Goal: Task Accomplishment & Management: Use online tool/utility

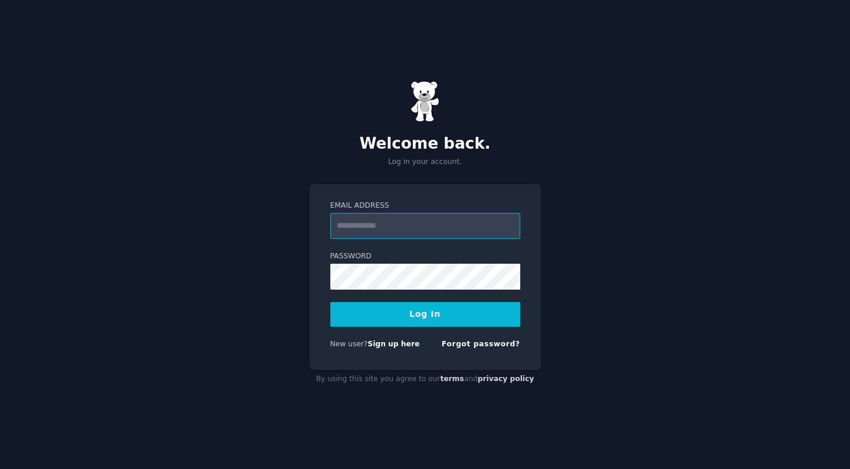
type input "**********"
click at [425, 314] on button "Log In" at bounding box center [425, 314] width 190 height 25
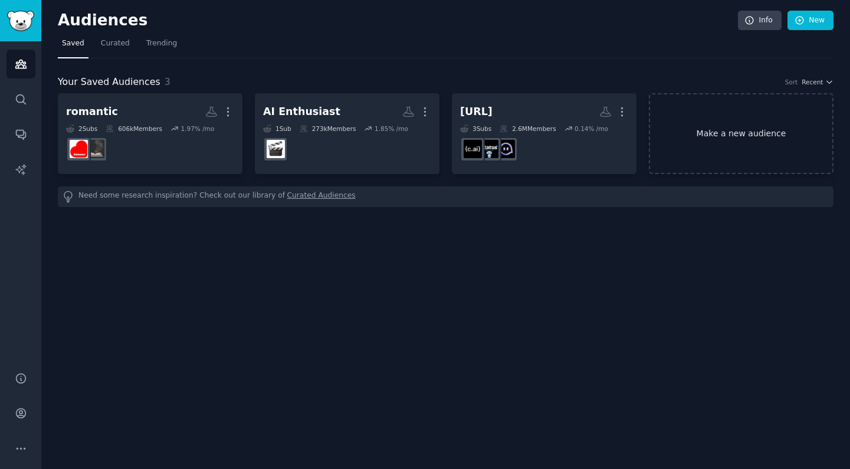
click at [729, 127] on link "Make a new audience" at bounding box center [741, 133] width 185 height 81
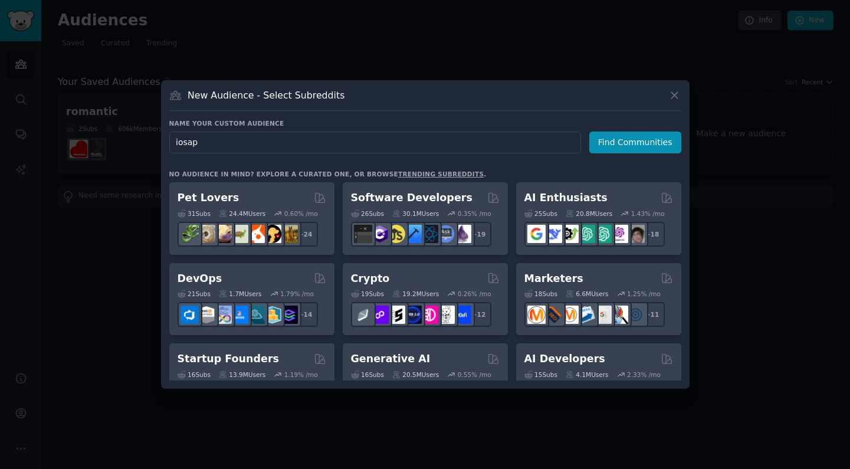
type input "iosapp"
click at [637, 142] on button "Find Communities" at bounding box center [635, 143] width 92 height 22
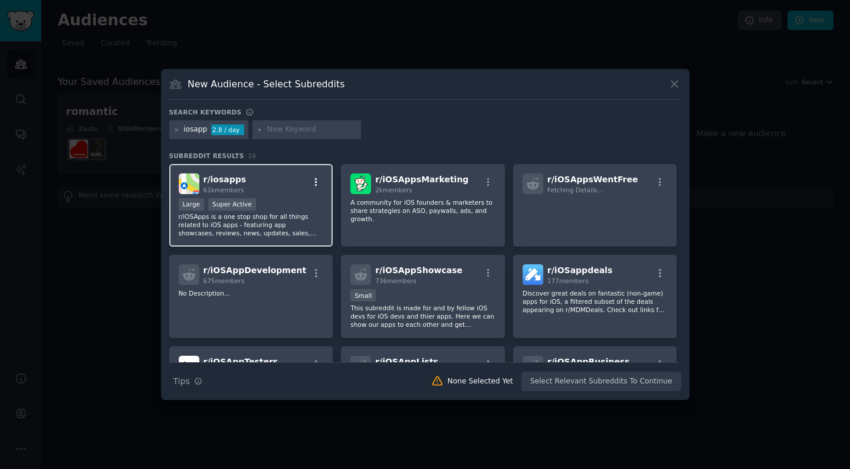
click at [314, 180] on icon "button" at bounding box center [316, 182] width 11 height 11
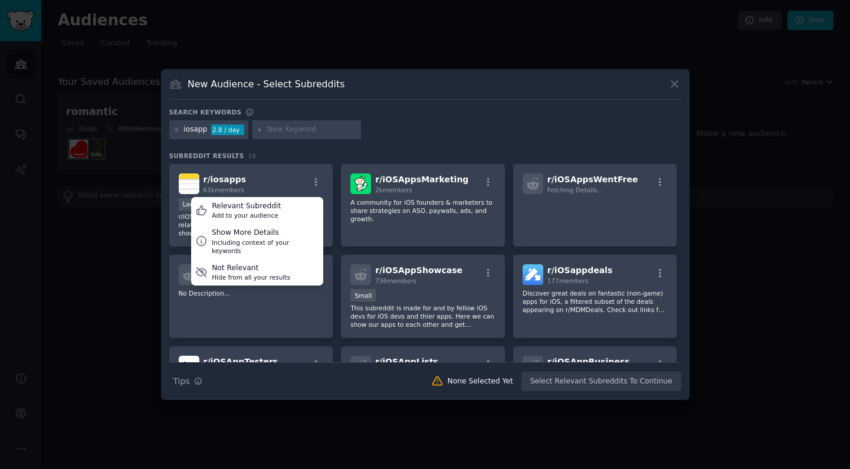
click at [402, 120] on div "Search keywords" at bounding box center [425, 114] width 512 height 12
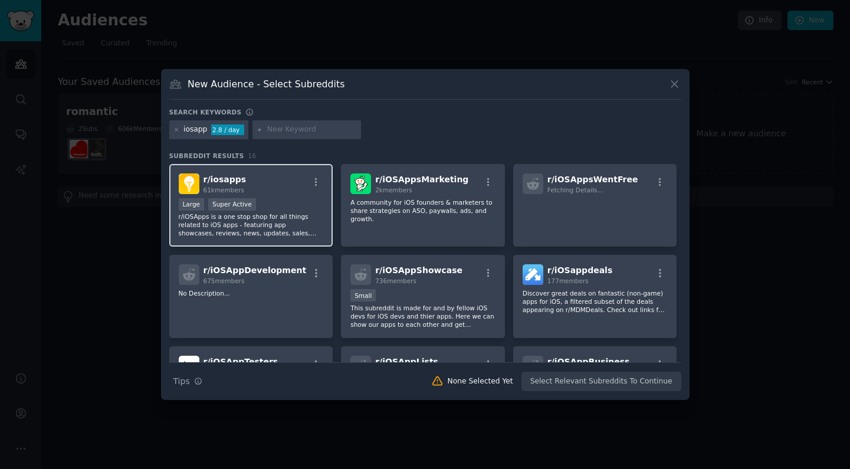
click at [268, 203] on div "Large Super Active" at bounding box center [251, 205] width 145 height 15
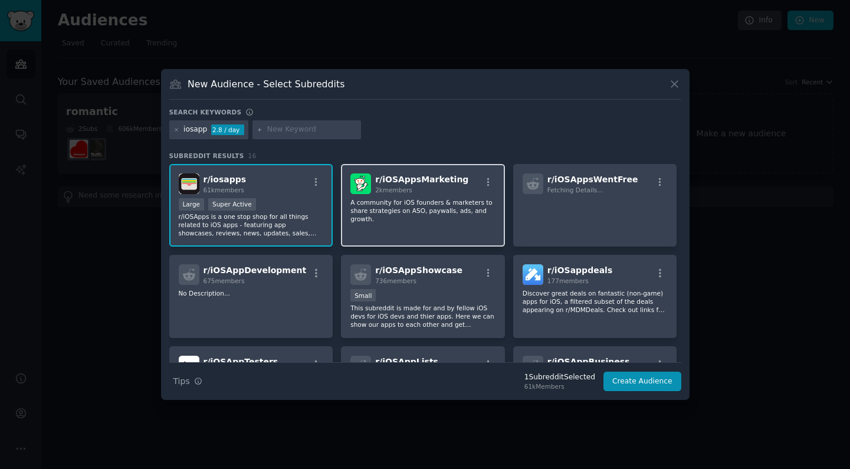
click at [388, 218] on p "A community for iOS founders & marketers to share strategies on ASO, paywalls, …" at bounding box center [422, 210] width 145 height 25
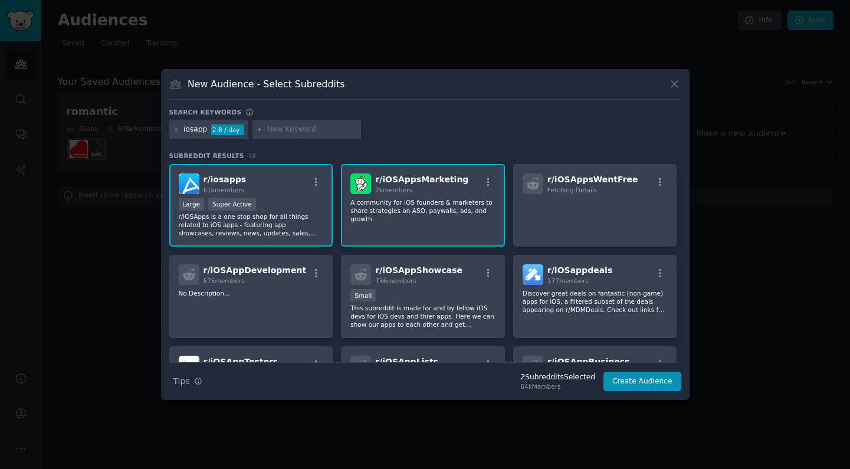
click at [281, 127] on input "text" at bounding box center [312, 129] width 90 height 11
type input "mobile"
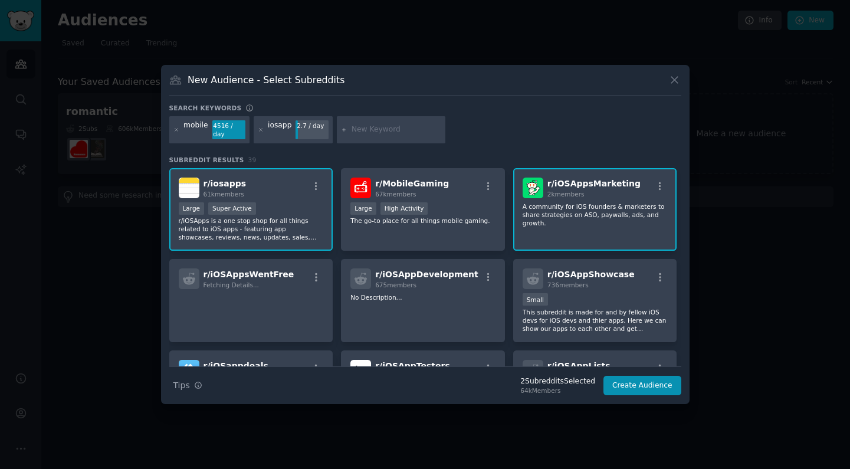
paste input "appmarketing"
type input "appmarketing"
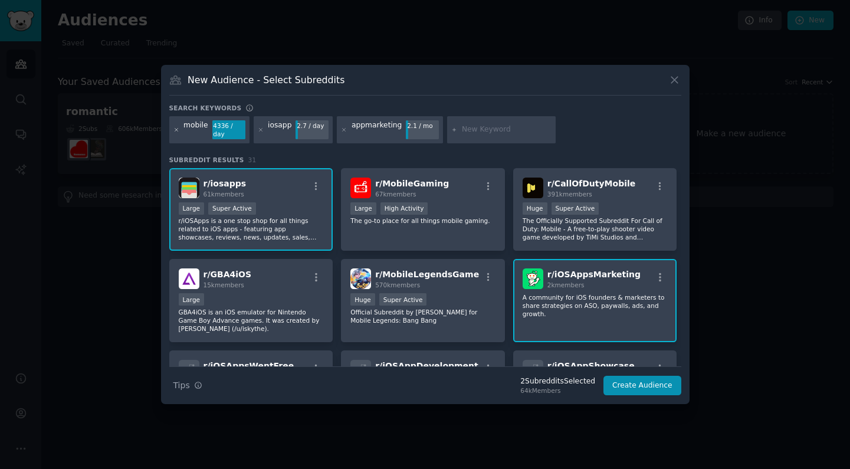
click at [177, 129] on icon at bounding box center [176, 129] width 3 height 3
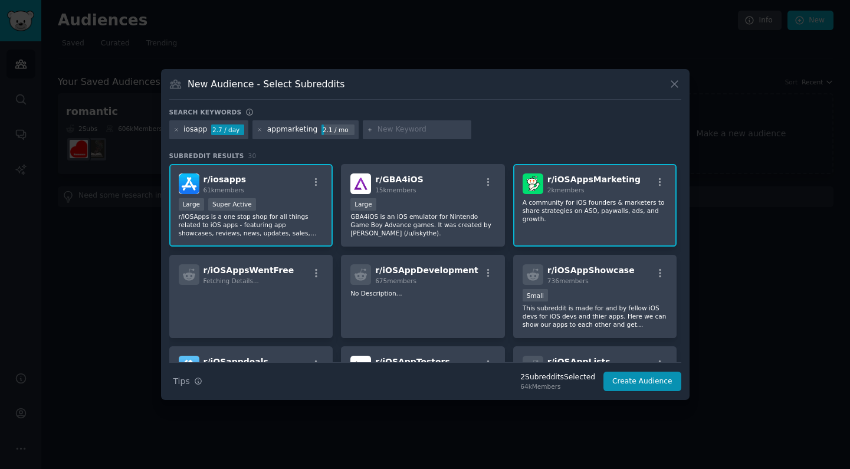
click at [178, 134] on div at bounding box center [176, 129] width 6 height 11
click at [177, 131] on icon at bounding box center [176, 129] width 3 height 3
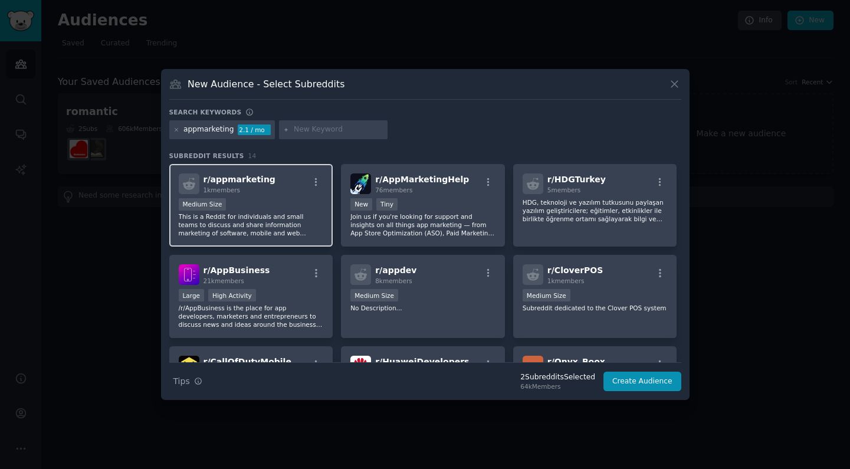
click at [275, 199] on div "1000 - 10,000 members Medium Size" at bounding box center [251, 205] width 145 height 15
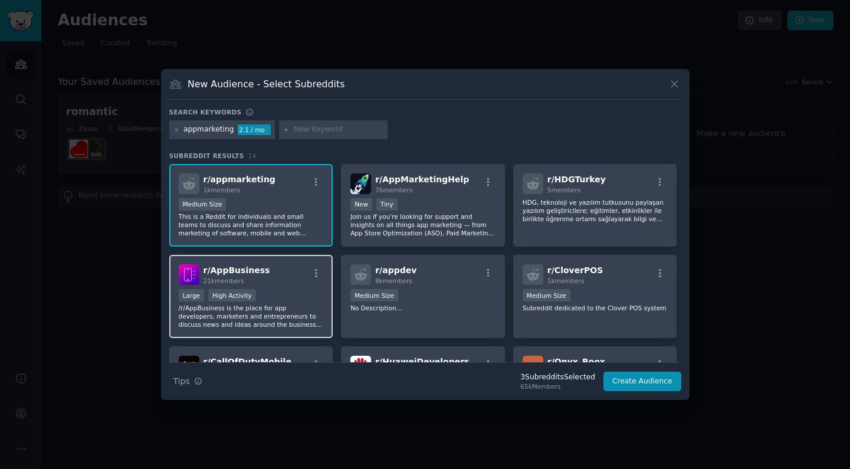
click at [273, 280] on div "r/ AppBusiness 21k members" at bounding box center [251, 274] width 145 height 21
click at [176, 130] on icon at bounding box center [176, 129] width 3 height 3
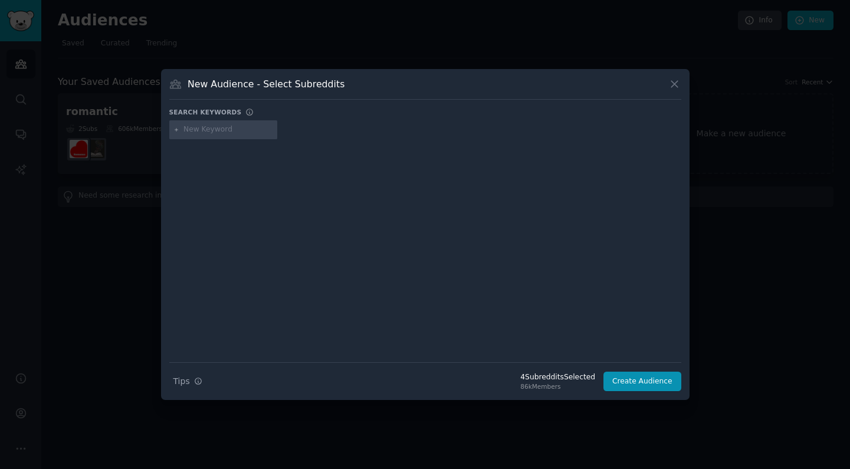
click at [223, 129] on input "text" at bounding box center [228, 129] width 90 height 11
type input "iosprogramming"
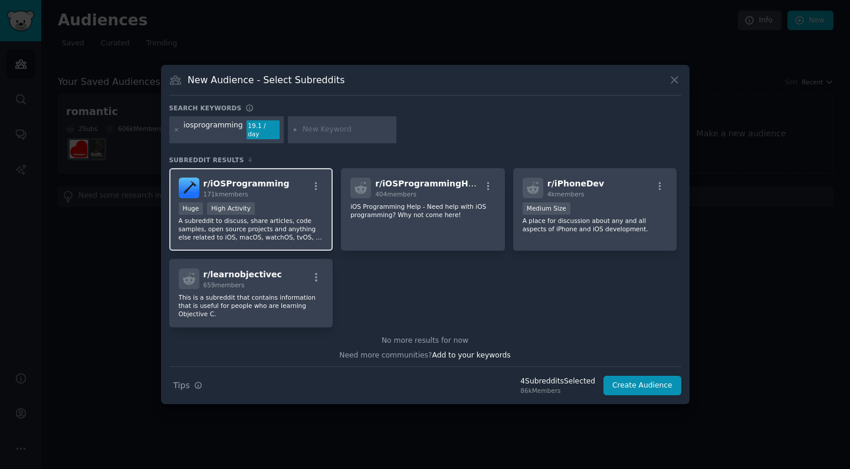
click at [291, 235] on p "A subreddit to discuss, share articles, code samples, open source projects and …" at bounding box center [251, 228] width 145 height 25
click at [176, 134] on div at bounding box center [176, 129] width 6 height 19
click at [176, 133] on div at bounding box center [176, 129] width 6 height 19
click at [176, 130] on icon at bounding box center [176, 129] width 3 height 3
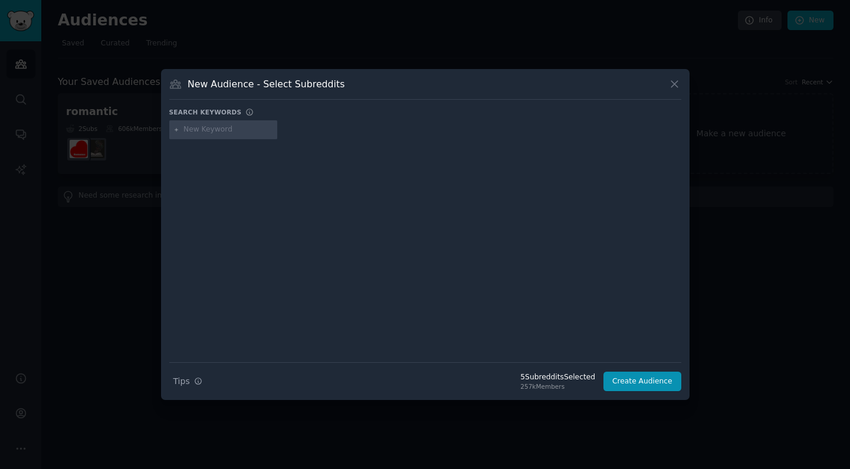
click at [185, 130] on input "text" at bounding box center [228, 129] width 90 height 11
type input "aso"
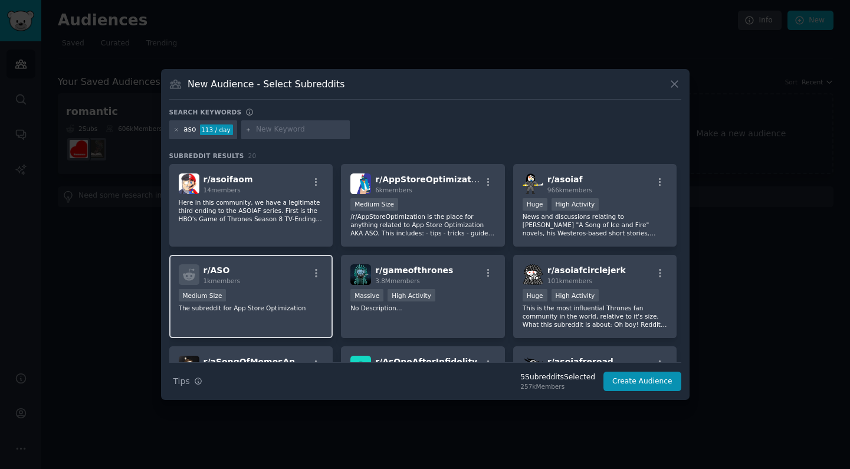
click at [261, 293] on div "Medium Size" at bounding box center [251, 296] width 145 height 15
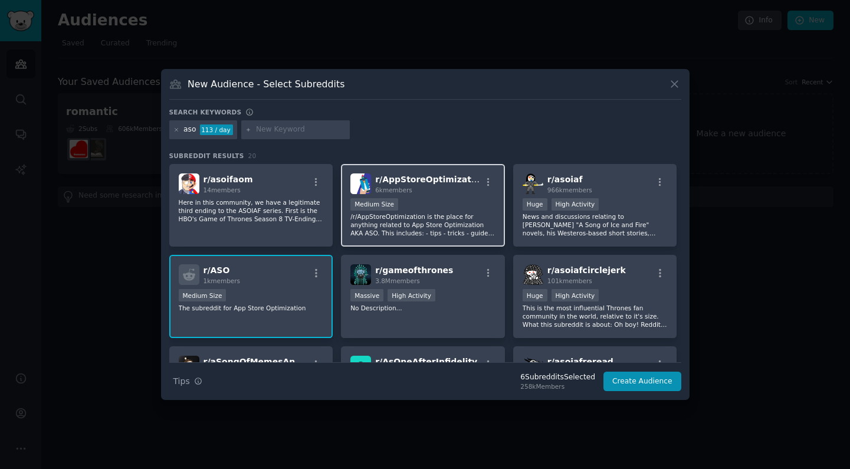
click at [441, 183] on span "r/ AppStoreOptimization" at bounding box center [430, 179] width 110 height 9
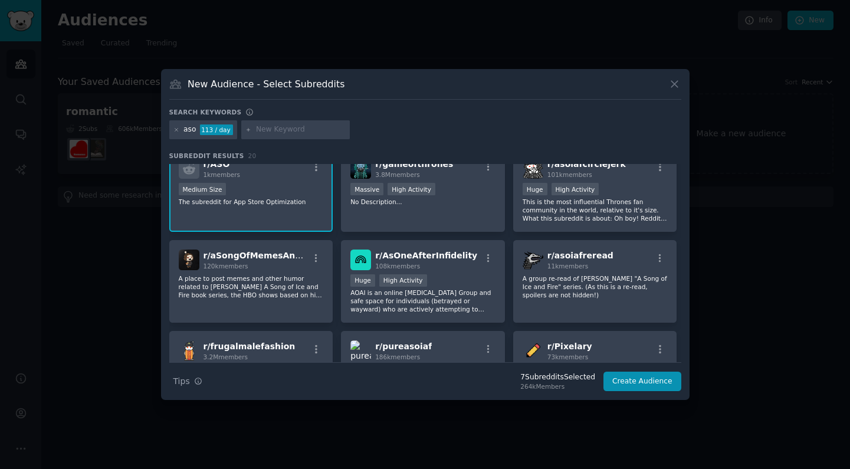
scroll to position [114, 0]
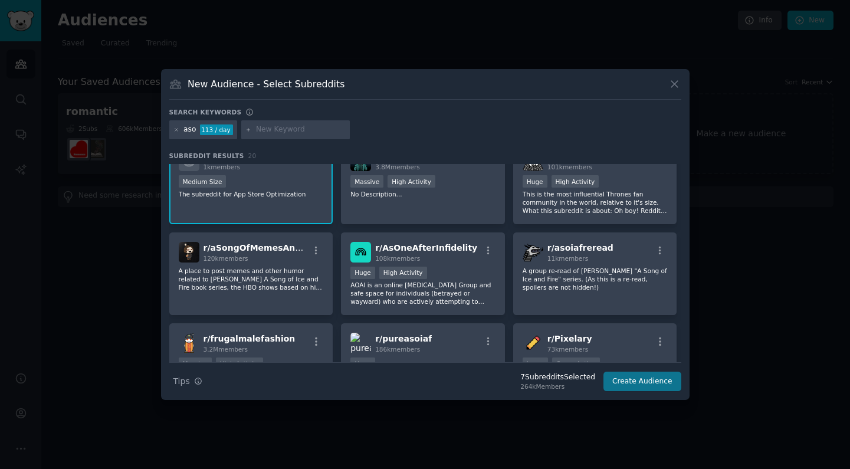
click at [644, 385] on button "Create Audience" at bounding box center [642, 382] width 78 height 20
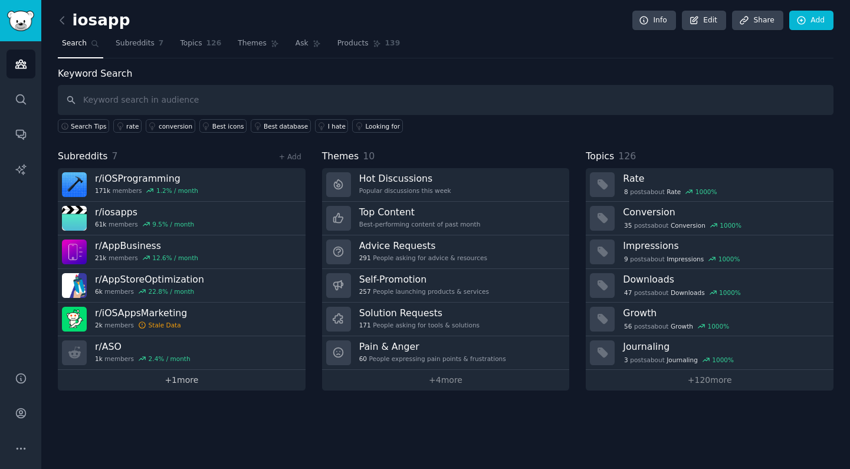
click at [262, 381] on link "+ 1 more" at bounding box center [182, 380] width 248 height 21
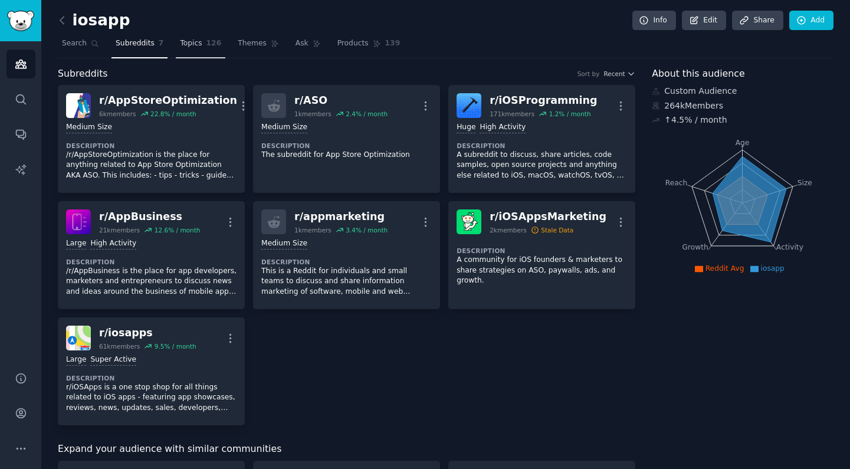
click at [200, 47] on span "Topics" at bounding box center [191, 43] width 22 height 11
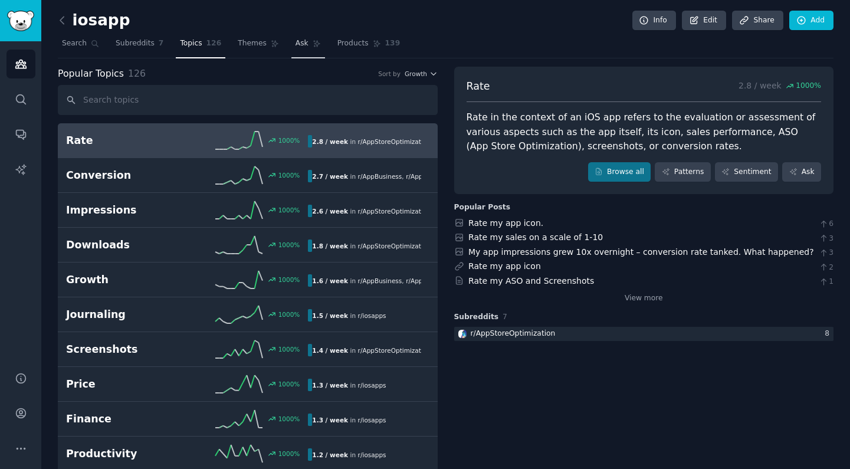
click at [297, 42] on span "Ask" at bounding box center [302, 43] width 13 height 11
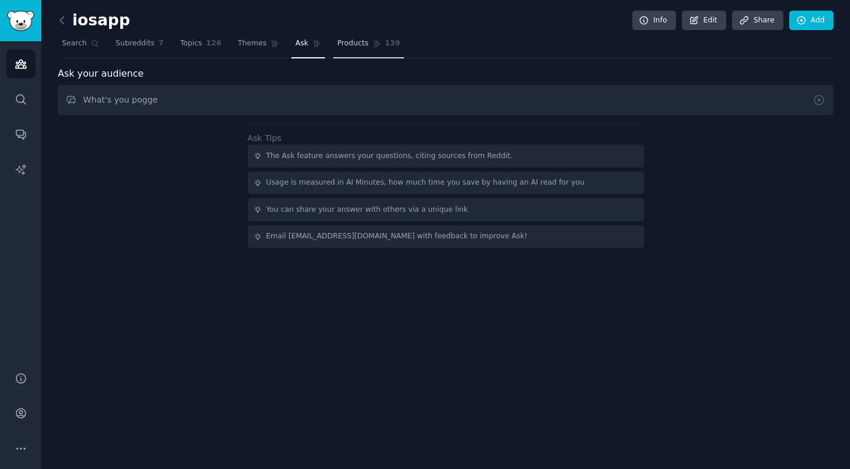
type input "What's you pogge"
click at [361, 43] on span "Products" at bounding box center [352, 43] width 31 height 11
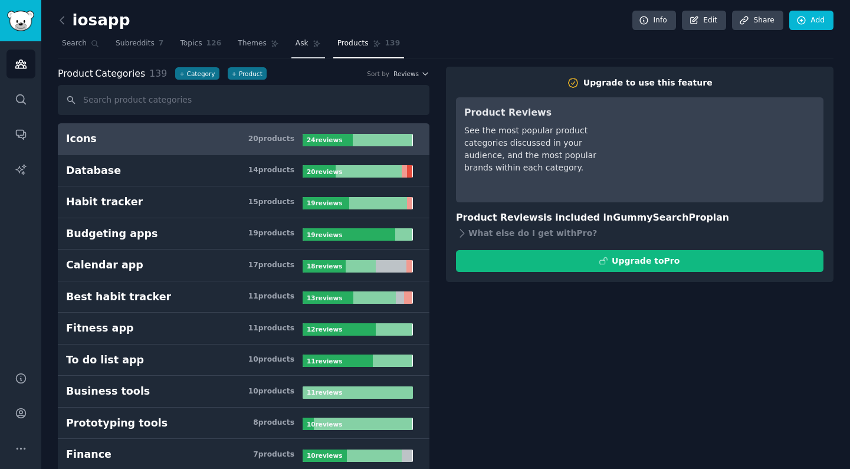
click at [300, 41] on span "Ask" at bounding box center [302, 43] width 13 height 11
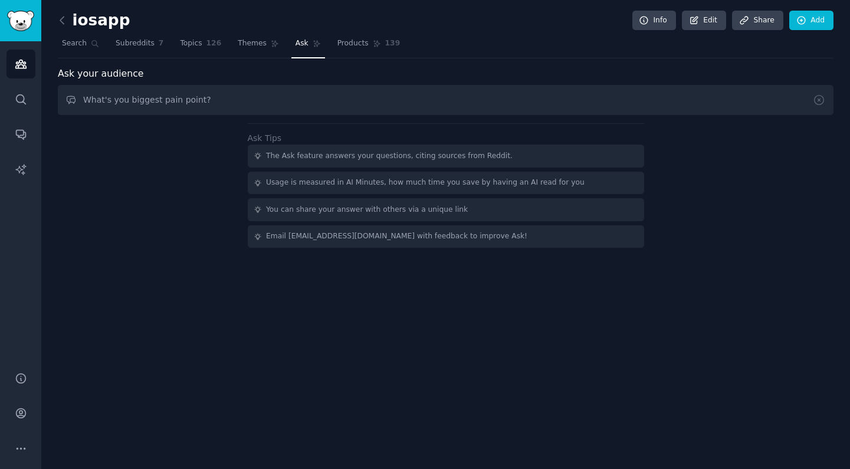
type input "What's you biggest pain point?"
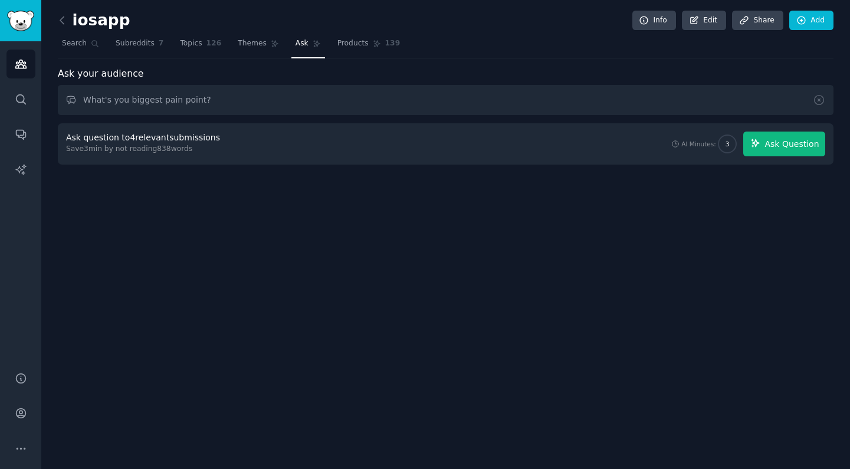
click at [783, 150] on button "Ask Question" at bounding box center [784, 144] width 82 height 25
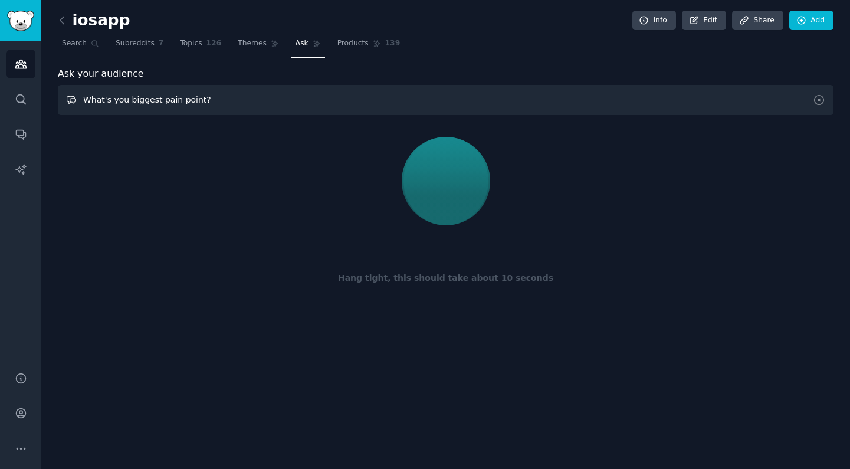
click at [126, 99] on input "What's you biggest pain point?" at bounding box center [446, 100] width 776 height 30
drag, startPoint x: 138, startPoint y: 130, endPoint x: 223, endPoint y: 229, distance: 130.5
click at [223, 229] on div at bounding box center [445, 181] width 759 height 99
